Goal: Task Accomplishment & Management: Complete application form

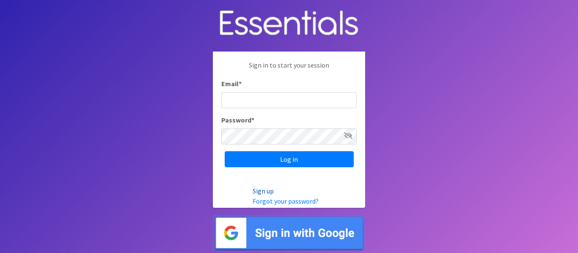
click at [258, 191] on link "Sign up" at bounding box center [263, 191] width 21 height 8
click at [261, 188] on link "Sign up" at bounding box center [263, 191] width 21 height 8
click at [241, 105] on input "Email *" at bounding box center [288, 100] width 135 height 16
type input "[EMAIL_ADDRESS][DOMAIN_NAME]"
click at [225, 151] on input "Log in" at bounding box center [289, 159] width 129 height 16
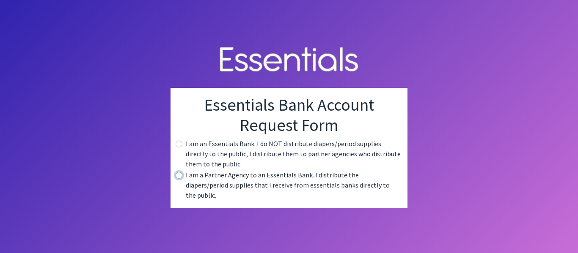
click at [181, 179] on input "radio" at bounding box center [179, 175] width 7 height 7
radio input "true"
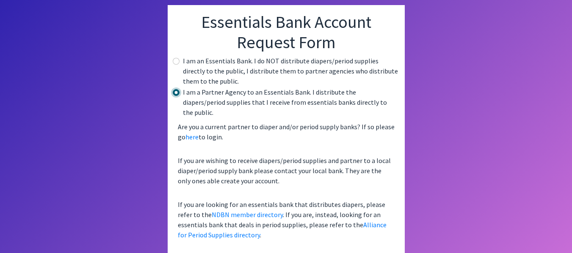
scroll to position [45, 0]
click at [174, 61] on input "radio" at bounding box center [176, 61] width 7 height 7
radio input "true"
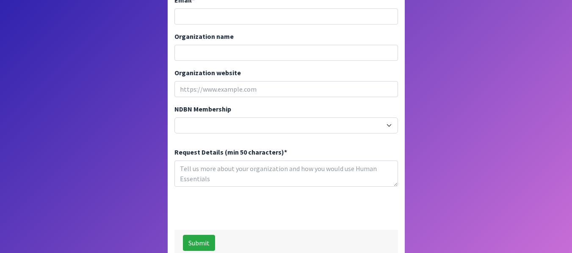
scroll to position [275, 0]
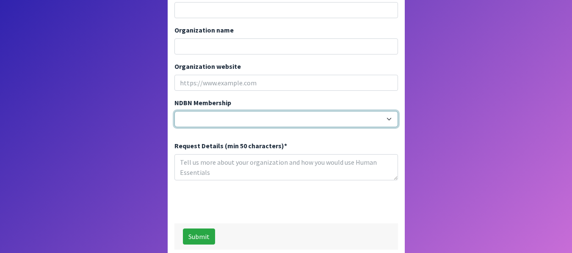
click at [239, 111] on select "20040 - (914) Cares 12001 - A Baby Center 19003 - A Precious Child 21047 - AIO …" at bounding box center [285, 119] width 223 height 16
select select "19020"
click at [174, 111] on select "20040 - (914) Cares 12001 - A Baby Center 19003 - A Precious Child 21047 - AIO …" at bounding box center [285, 119] width 223 height 16
click at [243, 111] on select "20040 - (914) Cares 12001 - A Baby Center 19003 - A Precious Child 21047 - AIO …" at bounding box center [285, 119] width 223 height 16
select select
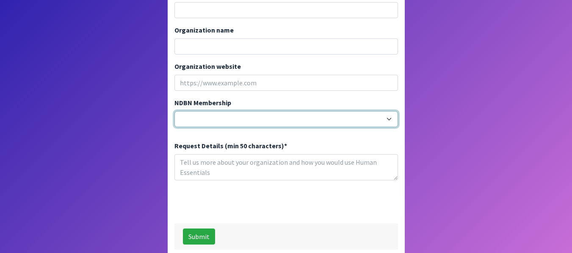
click at [174, 111] on select "20040 - (914) Cares 12001 - A Baby Center 19003 - A Precious Child 21047 - AIO …" at bounding box center [285, 119] width 223 height 16
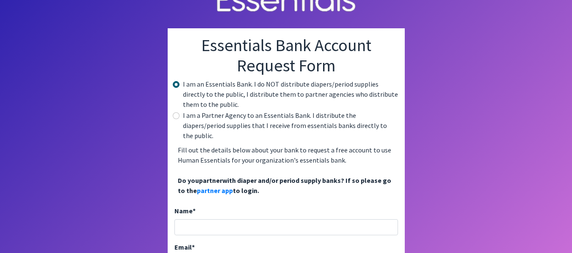
scroll to position [42, 0]
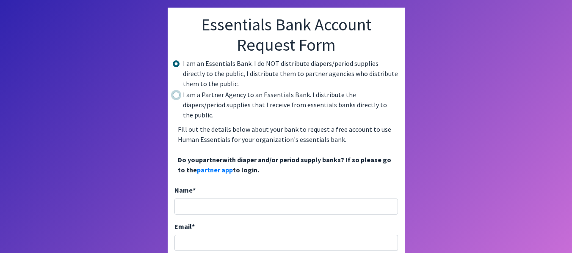
click at [177, 96] on input "radio" at bounding box center [176, 95] width 7 height 7
radio input "true"
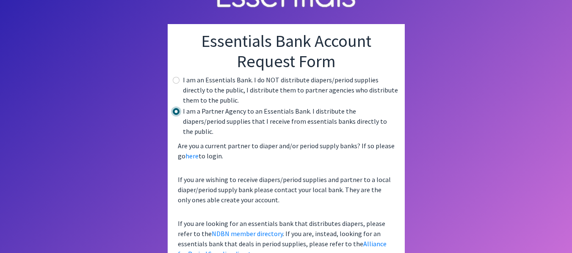
scroll to position [45, 0]
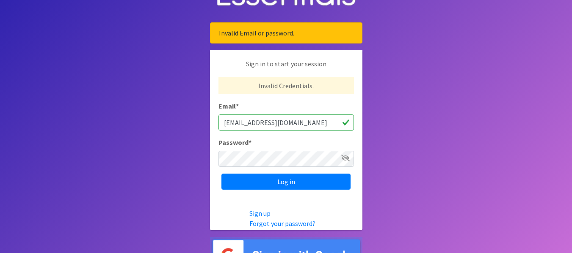
scroll to position [42, 0]
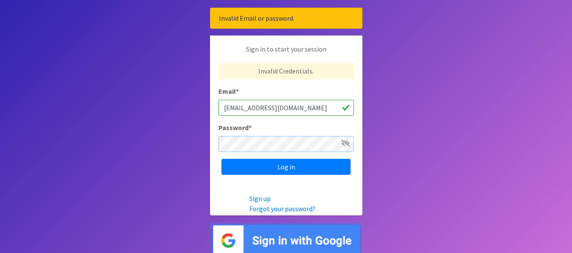
click at [221, 159] on input "Log in" at bounding box center [285, 167] width 129 height 16
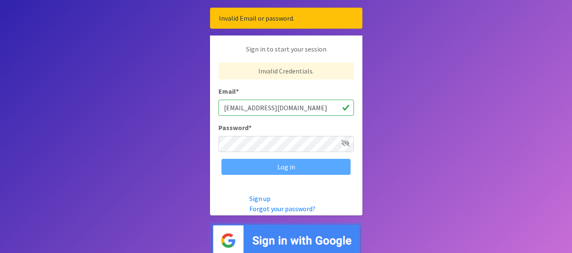
click at [345, 145] on icon at bounding box center [345, 143] width 8 height 7
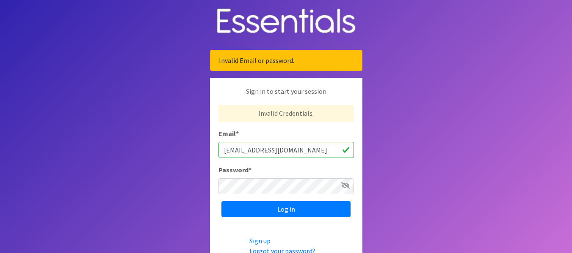
scroll to position [42, 0]
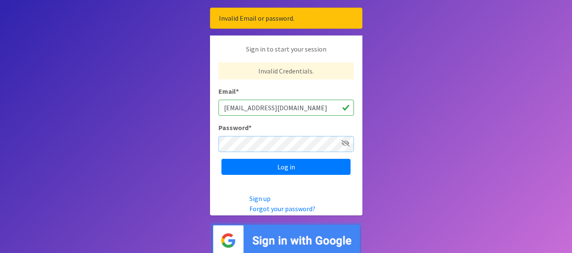
click at [221, 159] on input "Log in" at bounding box center [285, 167] width 129 height 16
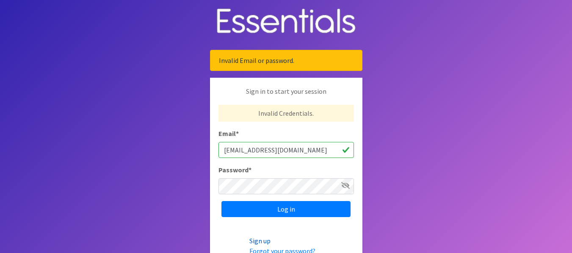
click at [266, 245] on link "Sign up" at bounding box center [259, 241] width 21 height 8
click at [265, 242] on link "Sign up" at bounding box center [259, 241] width 21 height 8
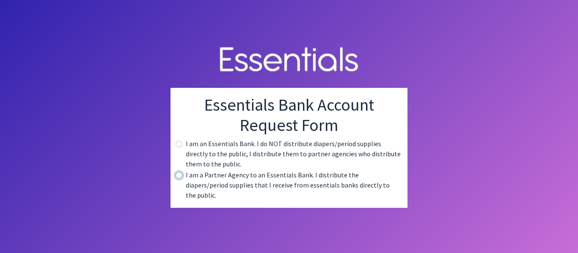
click at [179, 179] on input "radio" at bounding box center [179, 175] width 7 height 7
radio input "true"
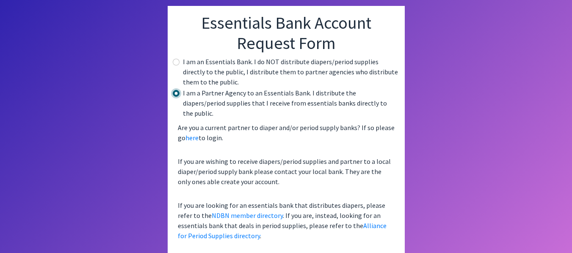
scroll to position [45, 0]
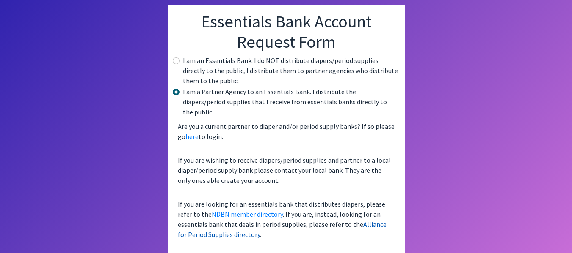
drag, startPoint x: 349, startPoint y: 206, endPoint x: 355, endPoint y: 212, distance: 9.0
click at [352, 208] on p "If you are looking for an essentials bank that distributes diapers, please refe…" at bounding box center [285, 219] width 223 height 47
click at [357, 220] on link "Alliance for Period Supplies directory" at bounding box center [282, 229] width 209 height 19
click at [355, 220] on link "Alliance for Period Supplies directory" at bounding box center [282, 229] width 209 height 19
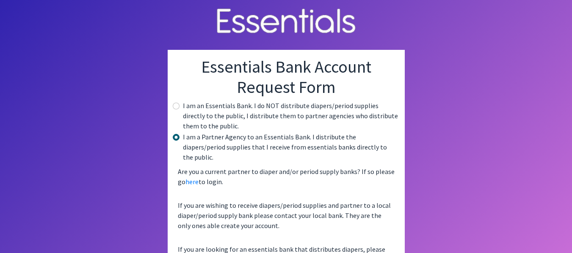
scroll to position [45, 0]
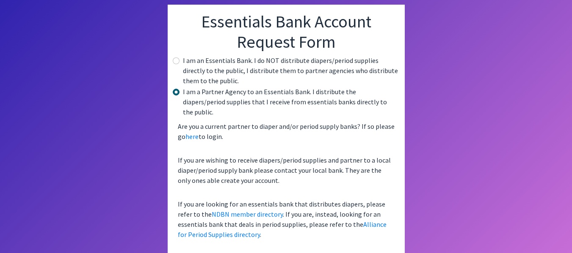
click at [180, 60] on div "I am an Essentials Bank. I do NOT distribute diapers/period supplies directly t…" at bounding box center [285, 70] width 223 height 30
click at [176, 60] on input "radio" at bounding box center [176, 61] width 7 height 7
radio input "true"
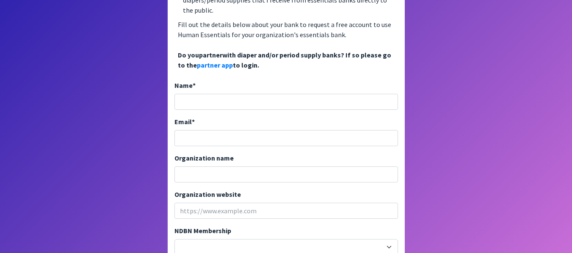
scroll to position [172, 0]
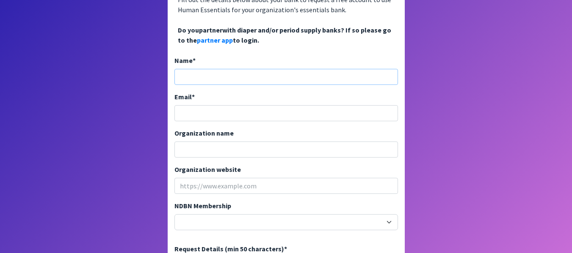
click at [197, 69] on input "Name *" at bounding box center [285, 77] width 223 height 16
type input "[PERSON_NAME]"
click at [195, 105] on input "Email *" at bounding box center [285, 113] width 223 height 16
click at [195, 131] on div "Organization name" at bounding box center [285, 143] width 223 height 30
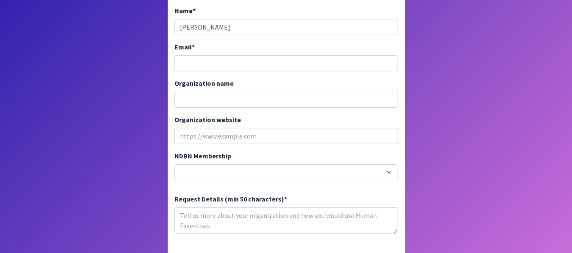
scroll to position [257, 0]
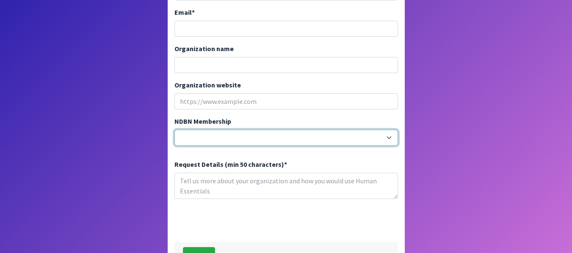
click at [208, 130] on select "20040 - (914) Cares 12001 - A Baby Center 19003 - A Precious Child 21047 - AIO …" at bounding box center [285, 138] width 223 height 16
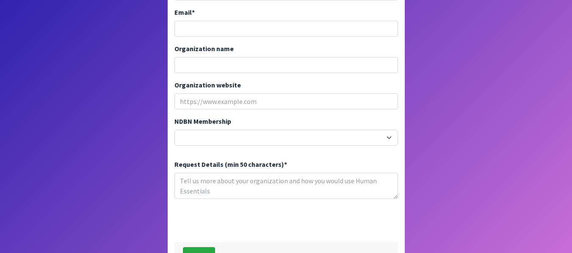
click at [240, 140] on div "20040 - (914) Cares 12001 - A Baby Center 19003 - A Precious Child 21047 - AIO …" at bounding box center [285, 141] width 223 height 23
click at [209, 175] on textarea "Request Details (min 50 characters) *" at bounding box center [285, 186] width 223 height 26
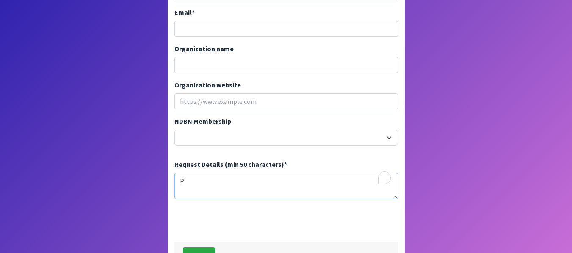
click at [209, 175] on textarea "P" at bounding box center [285, 186] width 223 height 26
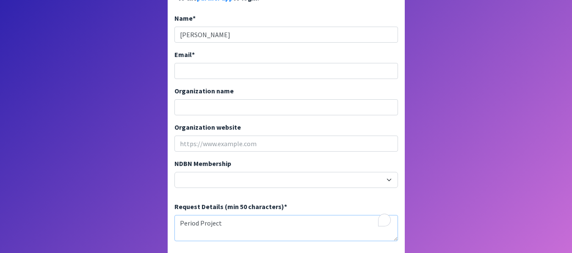
scroll to position [172, 0]
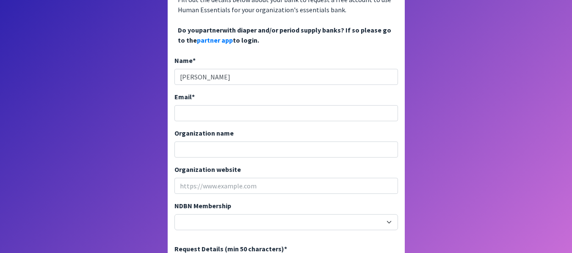
type textarea "Period Project"
click at [198, 105] on input "Email *" at bounding box center [285, 113] width 223 height 16
type input "sgrant@cisofsc.org"
click at [227, 142] on input "Organization name" at bounding box center [285, 150] width 223 height 16
type input "Communities in Schools of SC"
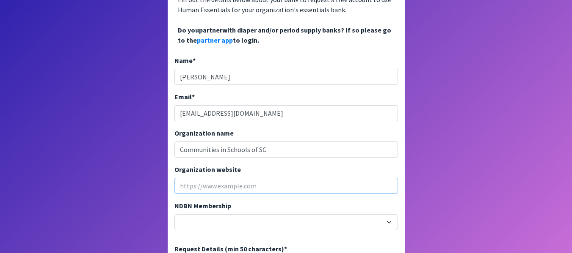
click at [242, 178] on input "Organization website" at bounding box center [285, 186] width 223 height 16
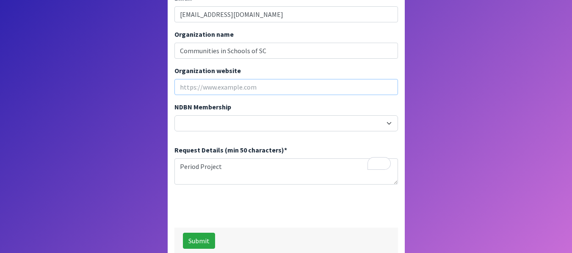
scroll to position [275, 0]
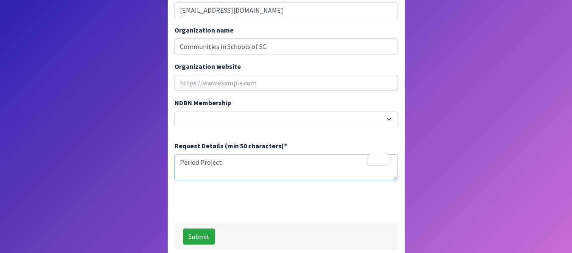
click at [225, 167] on textarea "Period Project" at bounding box center [285, 167] width 223 height 26
click at [225, 154] on textarea "Period Project" at bounding box center [285, 167] width 223 height 26
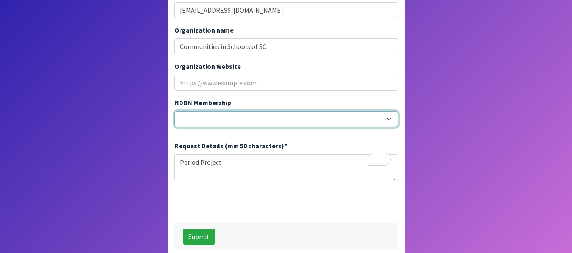
click at [231, 111] on select "20040 - (914) Cares 12001 - A Baby Center 19003 - A Precious Child 21047 - AIO …" at bounding box center [285, 119] width 223 height 16
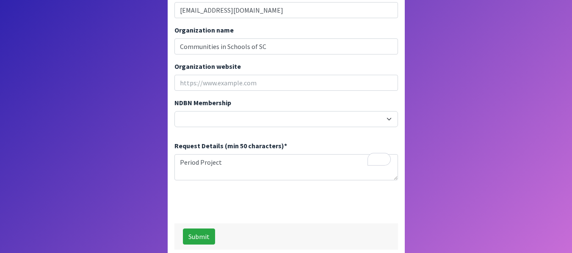
drag, startPoint x: 150, startPoint y: 105, endPoint x: 168, endPoint y: 96, distance: 21.0
click at [204, 75] on input "Organization website" at bounding box center [285, 83] width 223 height 16
paste input "https://cisofsc.org/"
type input "https://cisofsc.org/"
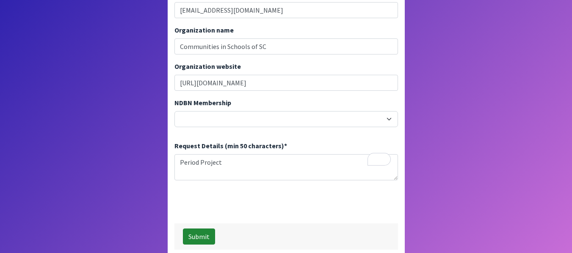
click at [198, 229] on button "Submit" at bounding box center [199, 237] width 32 height 16
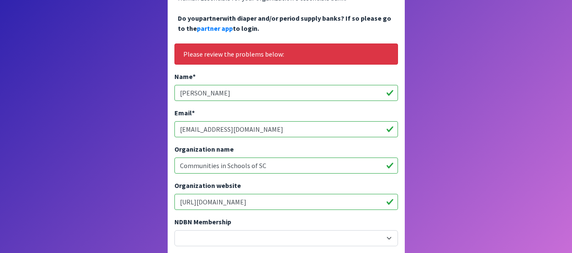
scroll to position [267, 0]
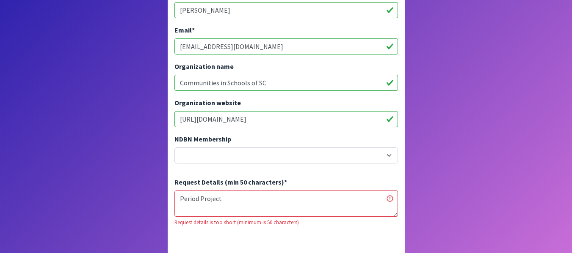
click at [246, 191] on textarea "Period Project" at bounding box center [285, 204] width 223 height 26
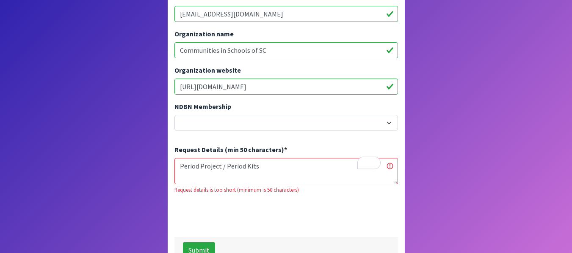
scroll to position [309, 0]
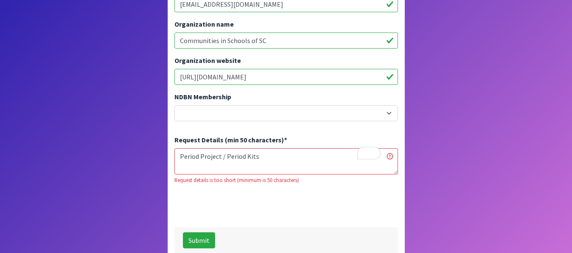
type textarea "Period Project / Period Kits"
click at [192, 238] on button "Submit" at bounding box center [199, 241] width 32 height 16
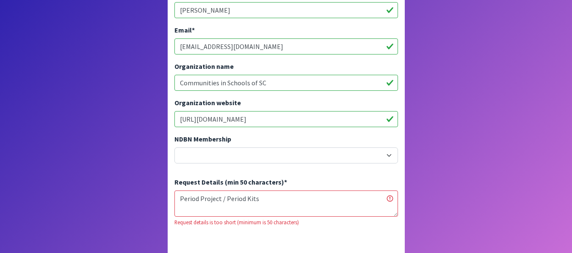
scroll to position [309, 0]
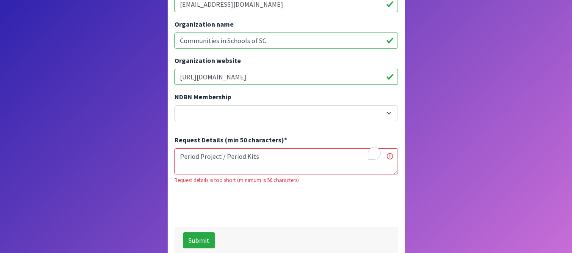
drag, startPoint x: 266, startPoint y: 154, endPoint x: 167, endPoint y: 162, distance: 99.3
type textarea "I am requesting for the Period Project at my middle school that I am working at."
click at [227, 150] on textarea "Period Project / Period Kits" at bounding box center [285, 161] width 223 height 26
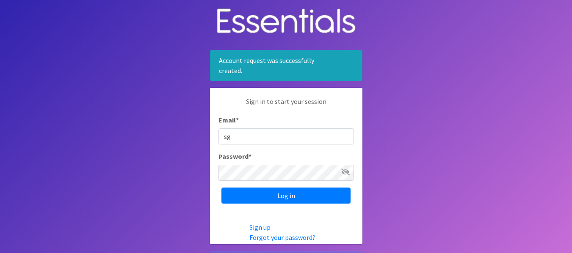
type input "[EMAIL_ADDRESS][DOMAIN_NAME]"
click at [221, 188] on input "Log in" at bounding box center [285, 196] width 129 height 16
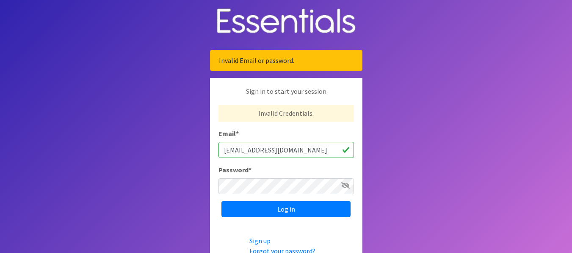
scroll to position [48, 0]
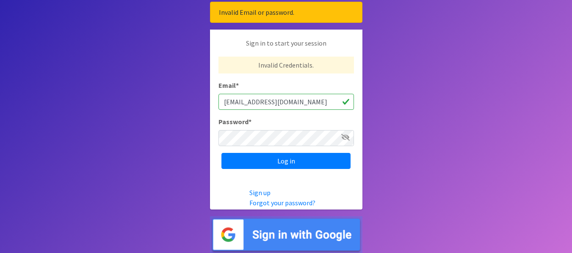
click at [253, 230] on img at bounding box center [286, 235] width 152 height 37
click at [278, 203] on link "Forgot your password?" at bounding box center [282, 203] width 66 height 8
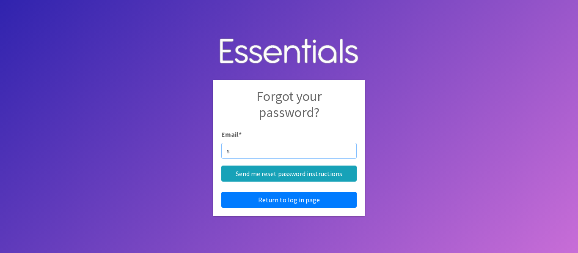
type input "sgrant@cisofsc.org"
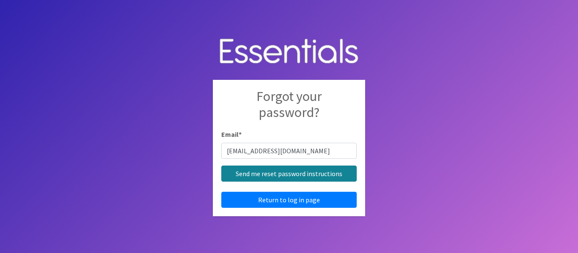
click at [277, 170] on input "Send me reset password instructions" at bounding box center [288, 174] width 135 height 16
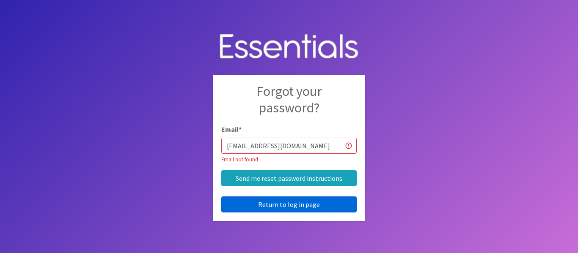
drag, startPoint x: 279, startPoint y: 196, endPoint x: 281, endPoint y: 200, distance: 4.6
click at [279, 198] on div "Forgot your password? Email * sgrant@cisofsc.org Email not found Send me reset …" at bounding box center [289, 148] width 152 height 146
click at [283, 201] on link "Return to log in page" at bounding box center [288, 205] width 135 height 16
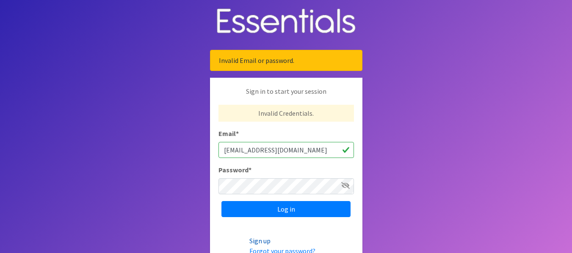
click at [263, 241] on link "Sign up" at bounding box center [259, 241] width 21 height 8
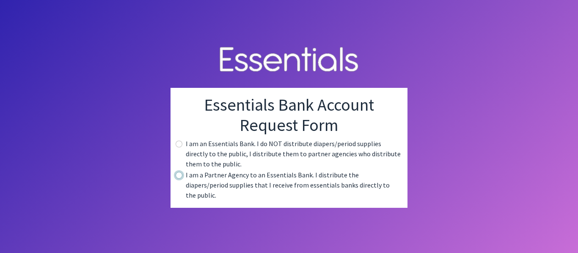
click at [176, 178] on div "Essentials Bank Account Request Form I am an Essentials Bank. I do NOT distribu…" at bounding box center [288, 148] width 237 height 120
click at [178, 148] on input "radio" at bounding box center [179, 144] width 7 height 7
radio input "true"
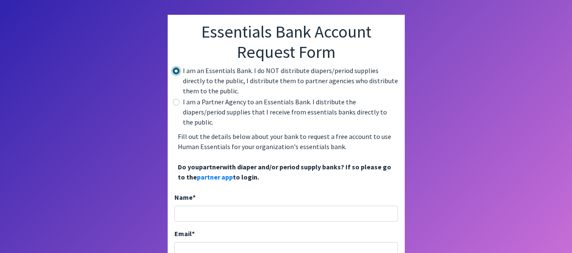
scroll to position [85, 0]
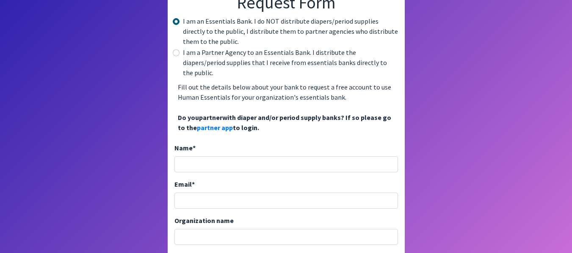
drag, startPoint x: 209, startPoint y: 170, endPoint x: 204, endPoint y: 162, distance: 9.7
click at [206, 166] on div "Name * Email * Organization name Organization website NDBN Membership 20040 - (…" at bounding box center [285, 257] width 223 height 228
click at [204, 162] on div "Name * Email * Organization name Organization website NDBN Membership 20040 - (…" at bounding box center [285, 257] width 223 height 228
click at [201, 157] on input "Name *" at bounding box center [285, 165] width 223 height 16
type input "[PERSON_NAME]"
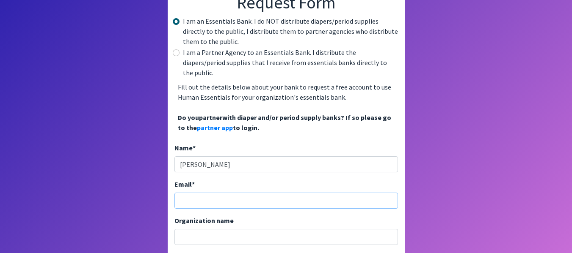
click at [235, 193] on input "Email *" at bounding box center [285, 201] width 223 height 16
type input "[EMAIL_ADDRESS][DOMAIN_NAME]"
click at [245, 218] on div "Organization name" at bounding box center [285, 231] width 223 height 30
click at [243, 229] on input "Organization name" at bounding box center [285, 237] width 223 height 16
type input "Communities in Schools of SC"
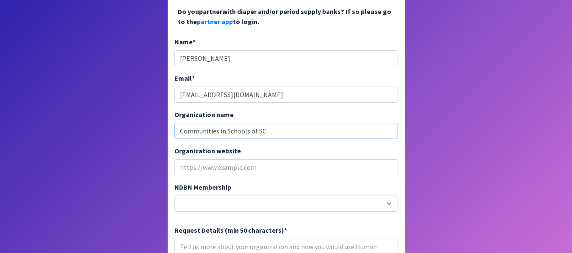
scroll to position [212, 0]
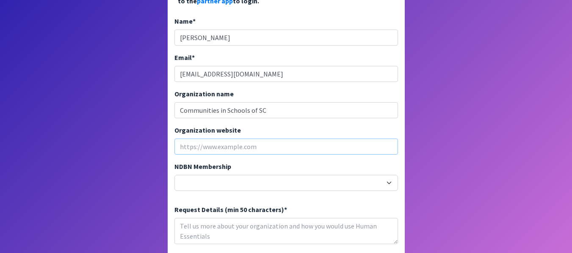
click at [227, 139] on input "Organization website" at bounding box center [285, 147] width 223 height 16
drag, startPoint x: 227, startPoint y: 138, endPoint x: 209, endPoint y: 140, distance: 17.9
click at [209, 141] on input "Organization website" at bounding box center [285, 147] width 223 height 16
type input "[URL][DOMAIN_NAME]"
click at [227, 225] on textarea "Request Details (min 50 characters) *" at bounding box center [285, 231] width 223 height 26
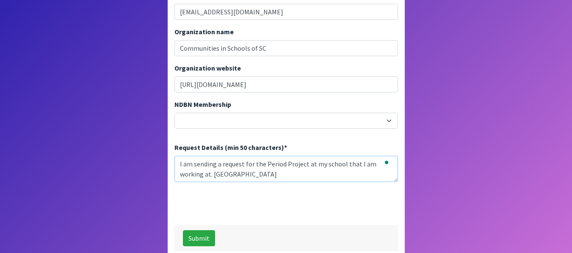
scroll to position [275, 0]
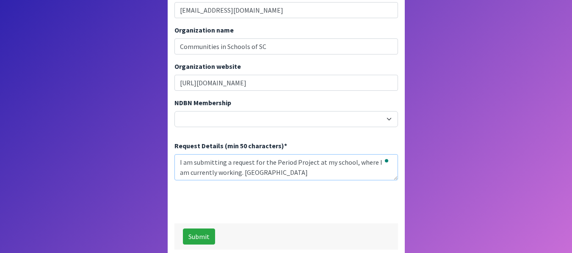
type textarea "I am submitting a request for the Period Project at my school, where I am curre…"
click at [203, 229] on button "Submit" at bounding box center [199, 237] width 32 height 16
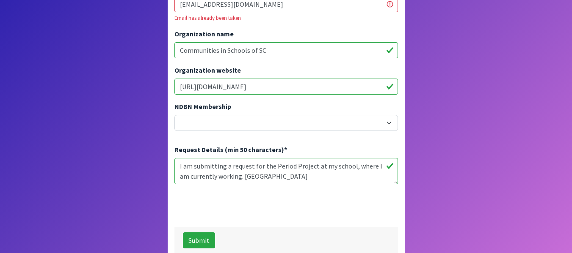
scroll to position [309, 0]
